Goal: Information Seeking & Learning: Check status

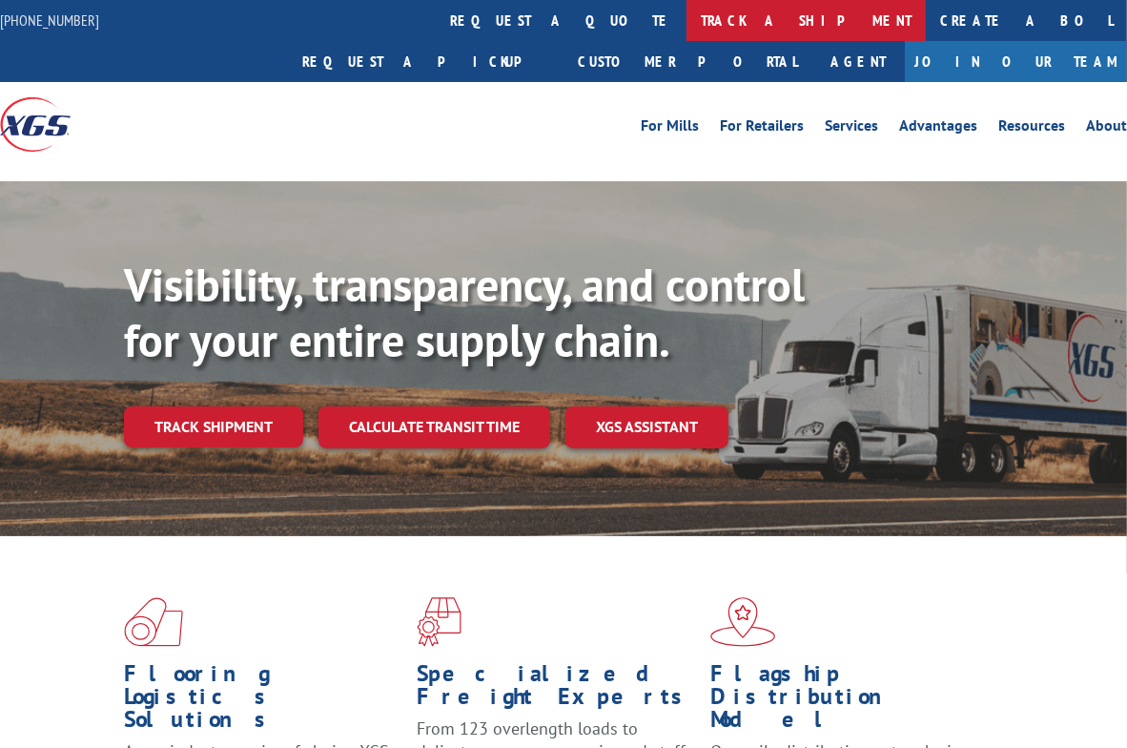
click at [687, 25] on link "track a shipment" at bounding box center [806, 20] width 239 height 41
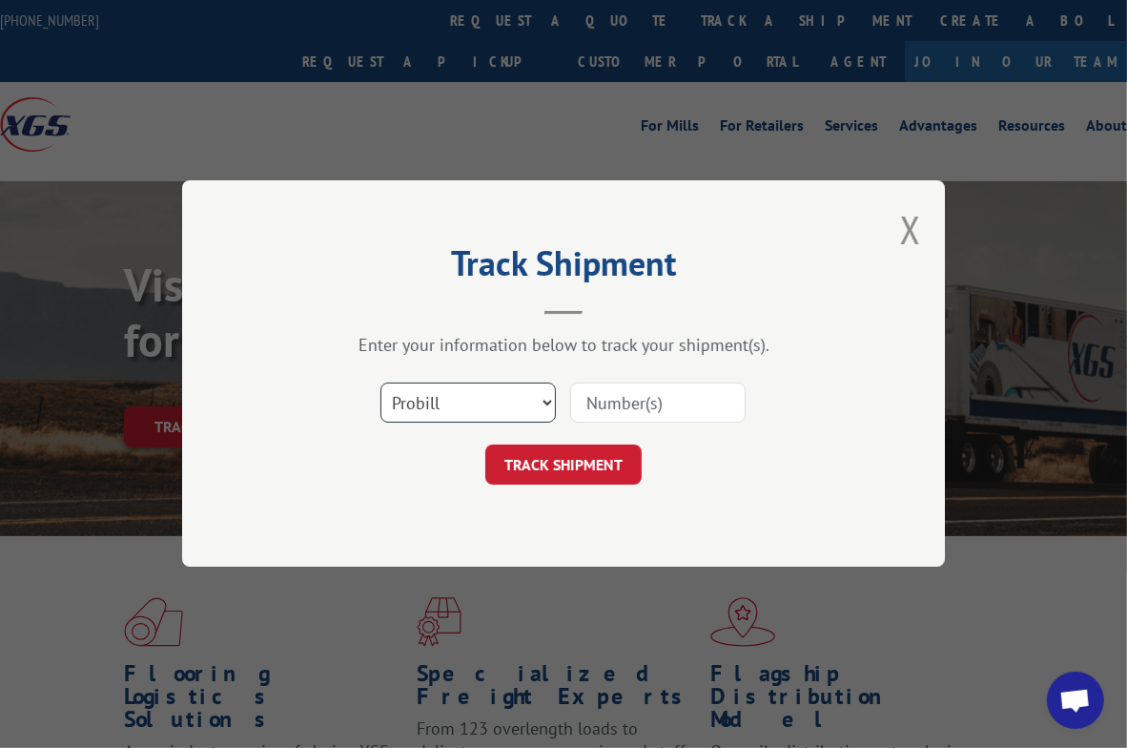
drag, startPoint x: 541, startPoint y: 400, endPoint x: 531, endPoint y: 404, distance: 10.3
click at [541, 400] on select "Select category... Probill BOL PO" at bounding box center [467, 403] width 175 height 40
select select "bol"
click at [380, 383] on select "Select category... Probill BOL PO" at bounding box center [467, 403] width 175 height 40
click at [654, 414] on input at bounding box center [657, 403] width 175 height 40
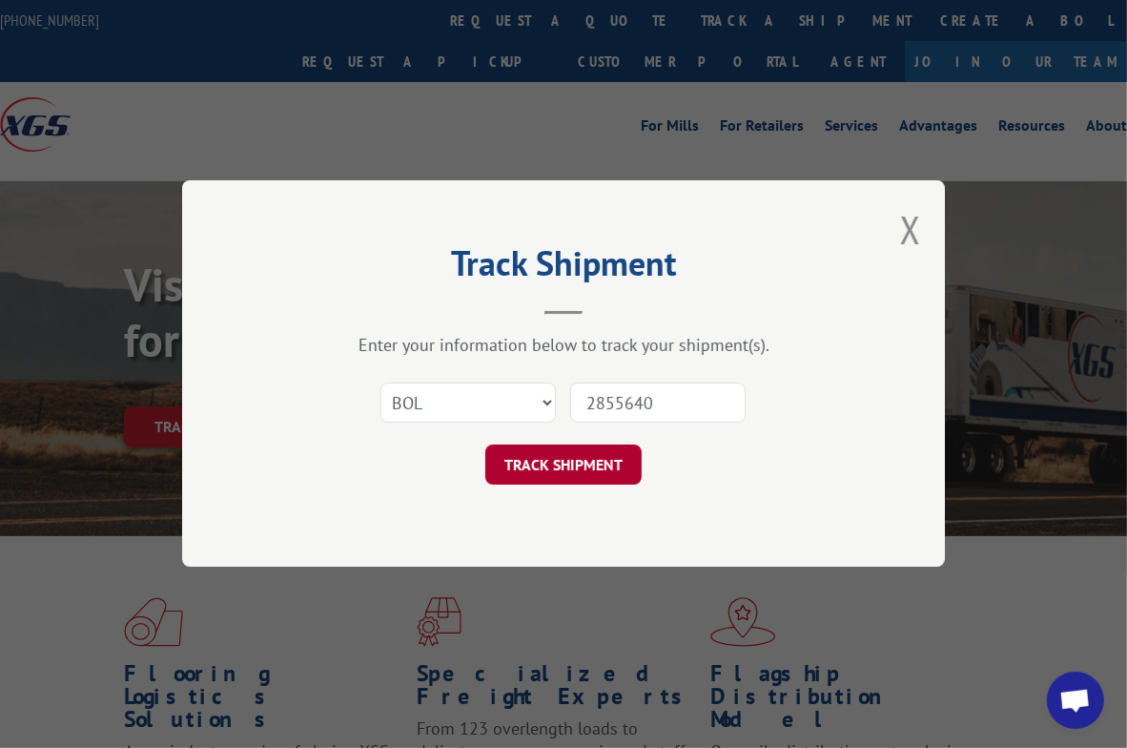
type input "2855640"
click at [610, 466] on button "TRACK SHIPMENT" at bounding box center [563, 465] width 156 height 40
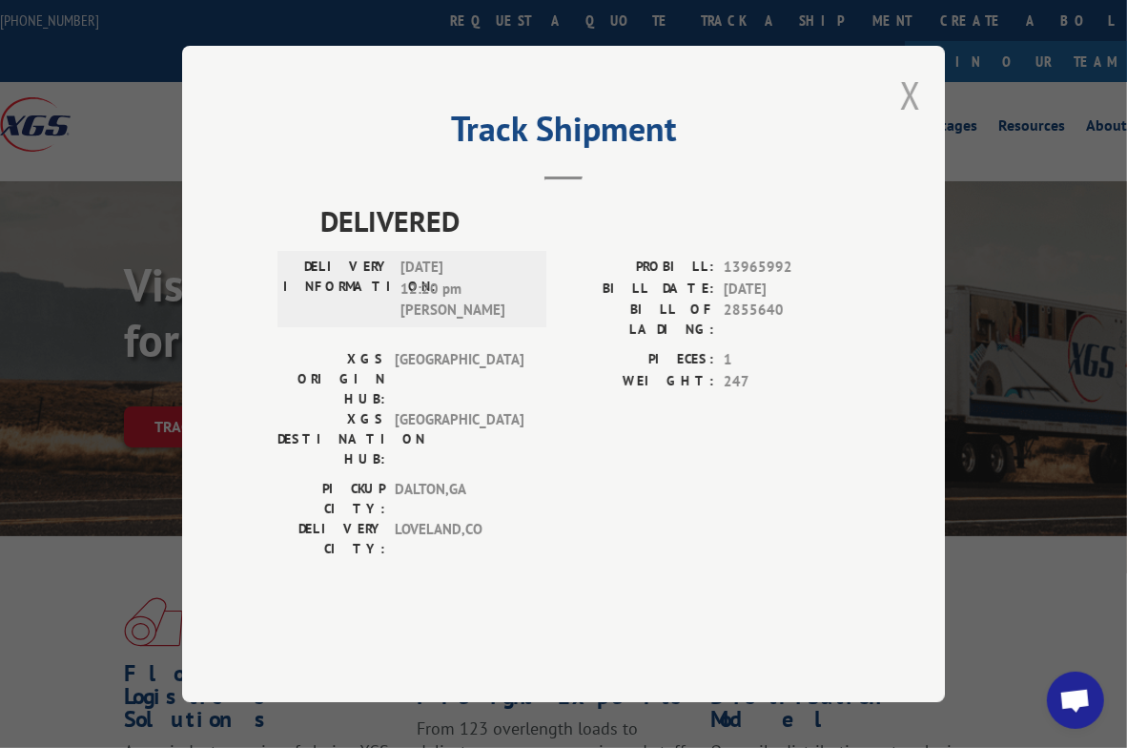
click at [906, 120] on button "Close modal" at bounding box center [910, 95] width 21 height 51
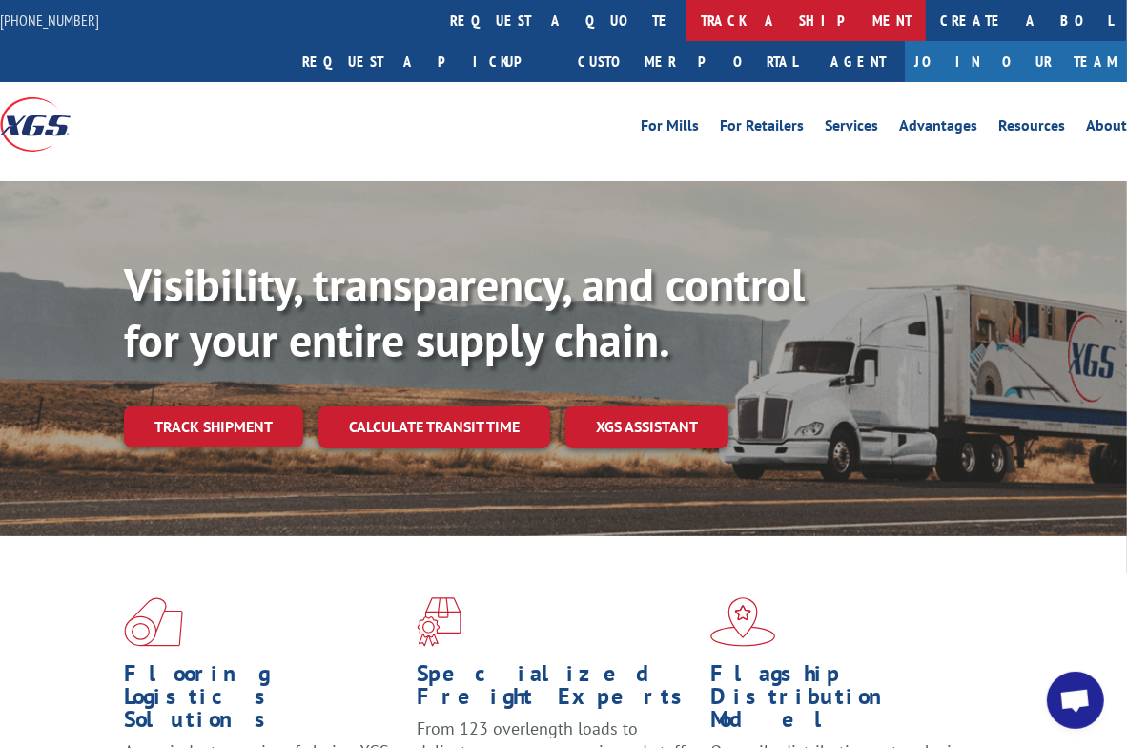
click at [687, 21] on link "track a shipment" at bounding box center [806, 20] width 239 height 41
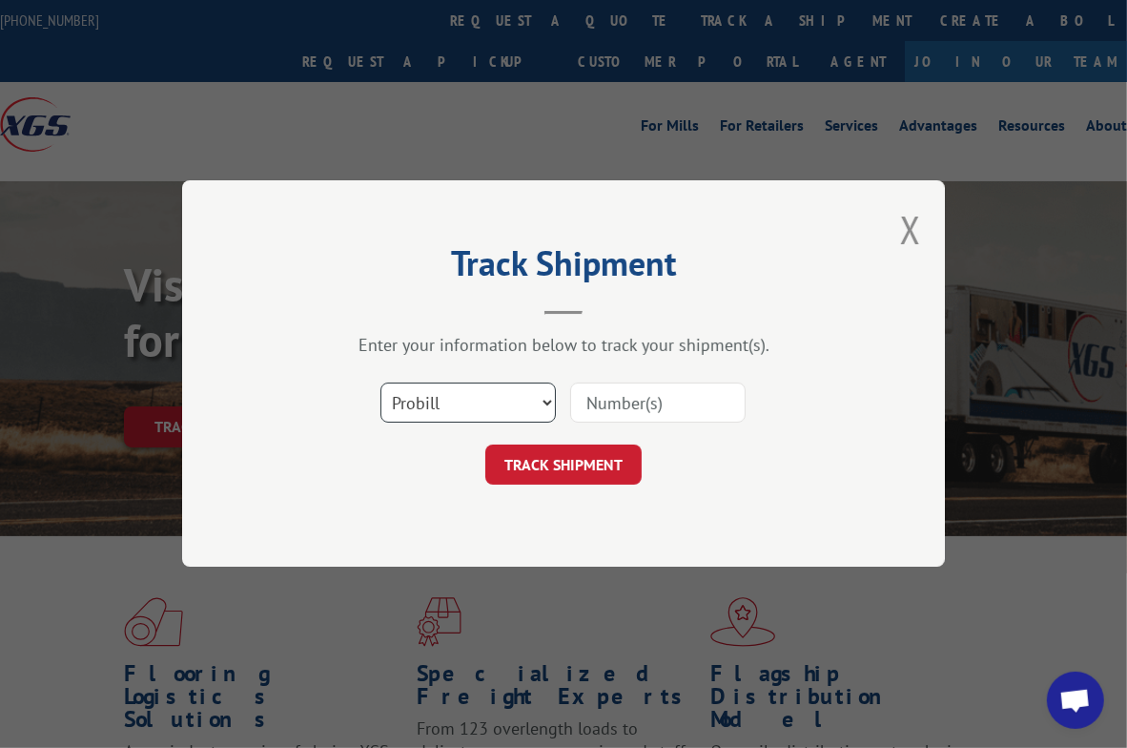
drag, startPoint x: 544, startPoint y: 401, endPoint x: 513, endPoint y: 411, distance: 32.9
click at [544, 401] on select "Select category... Probill BOL PO" at bounding box center [467, 403] width 175 height 40
select select "bol"
click at [380, 383] on select "Select category... Probill BOL PO" at bounding box center [467, 403] width 175 height 40
click at [667, 401] on input at bounding box center [657, 403] width 175 height 40
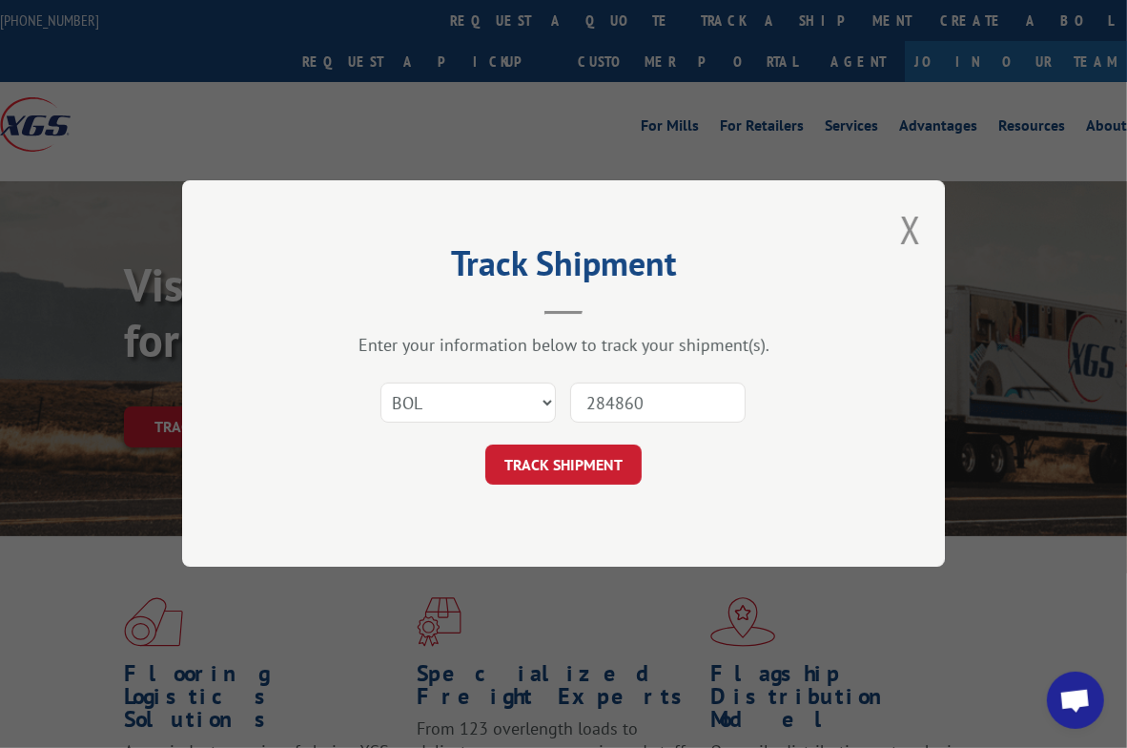
type input "2848608"
click button "TRACK SHIPMENT" at bounding box center [563, 465] width 156 height 40
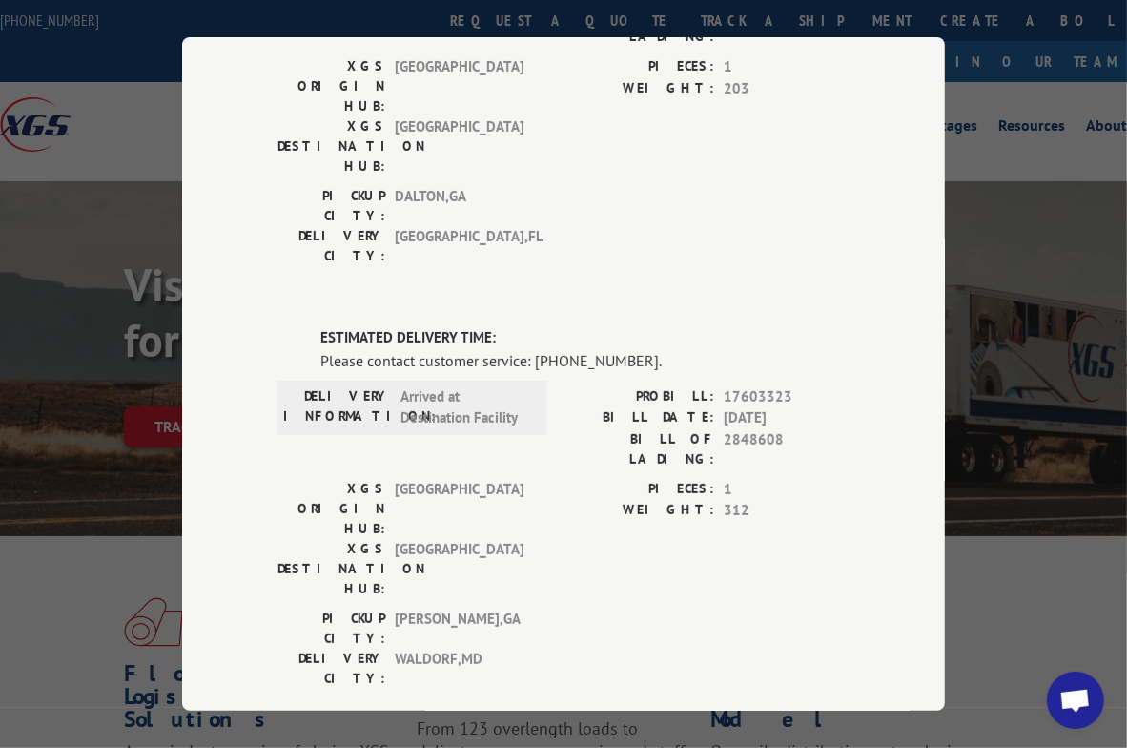
scroll to position [297, 0]
